Goal: Navigation & Orientation: Find specific page/section

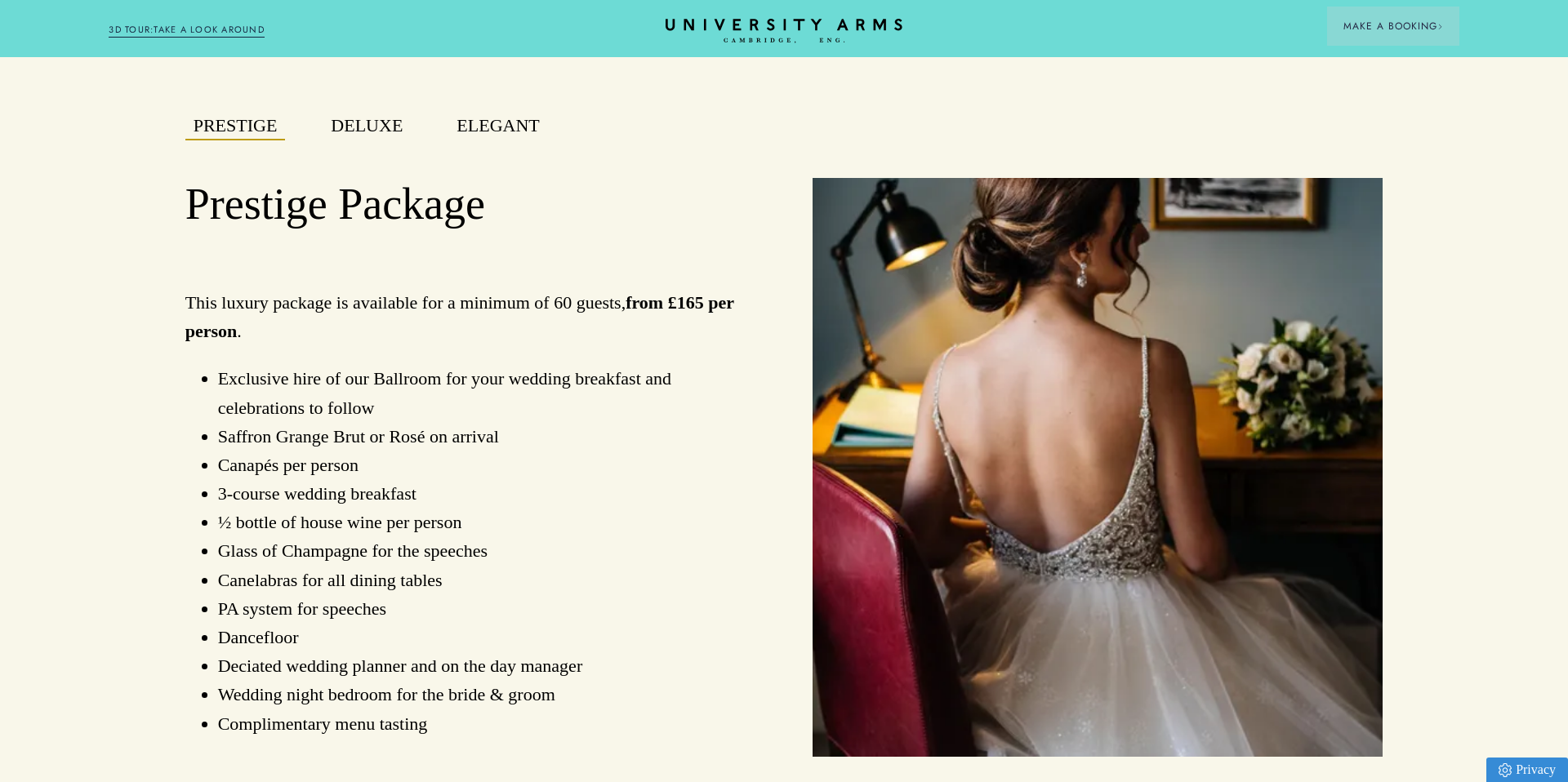
scroll to position [1287, 0]
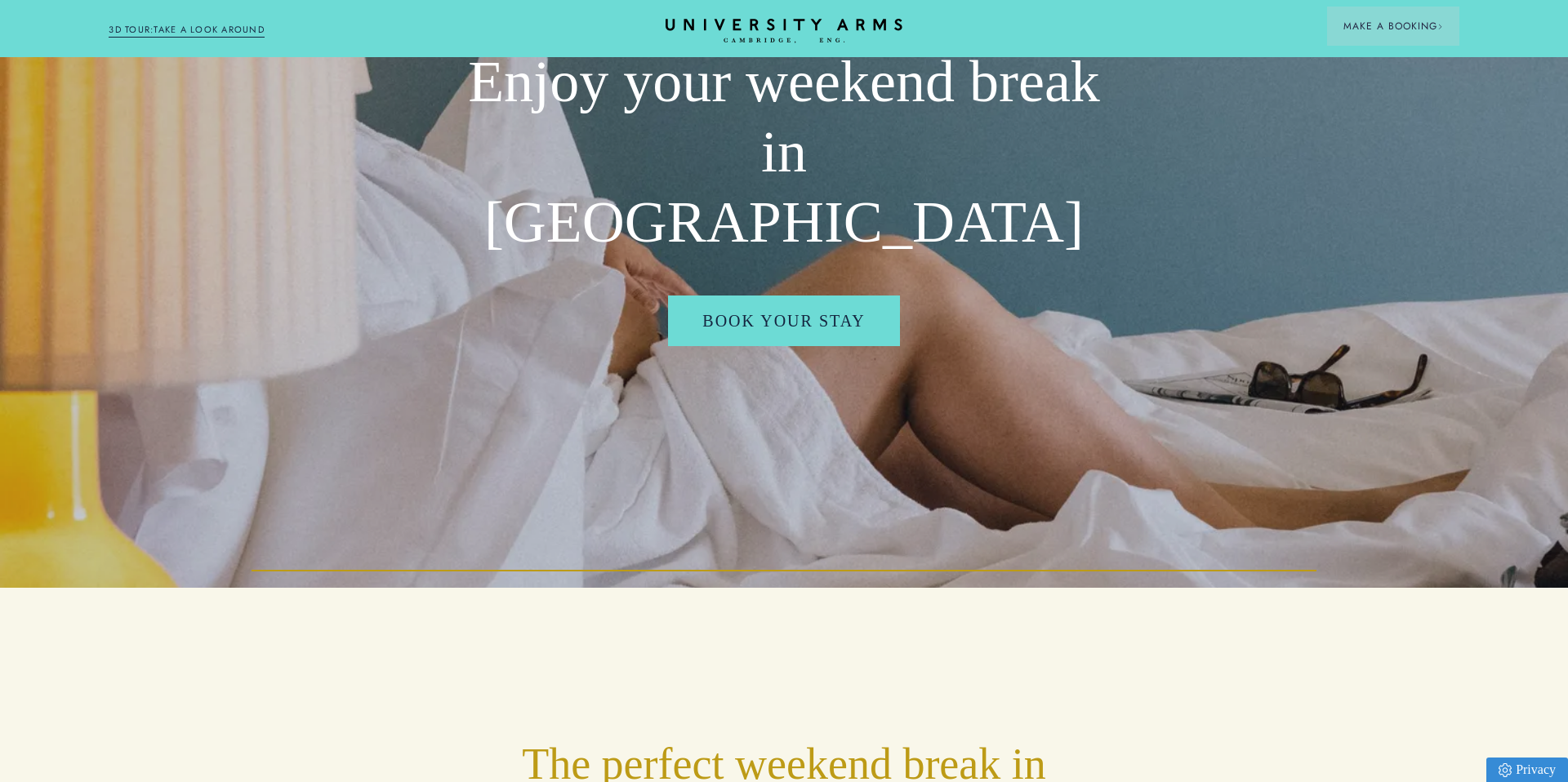
scroll to position [356, 0]
